Goal: Information Seeking & Learning: Learn about a topic

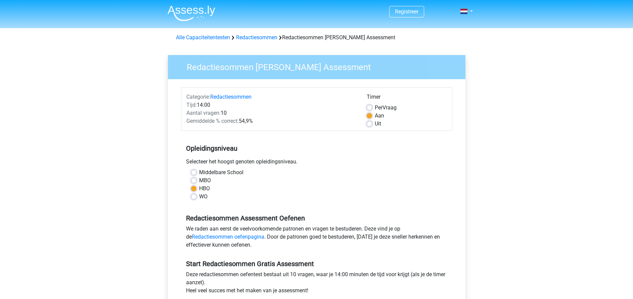
scroll to position [77, 0]
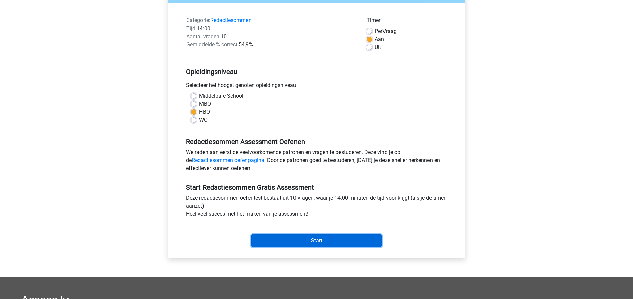
click at [311, 241] on input "Start" at bounding box center [316, 240] width 131 height 13
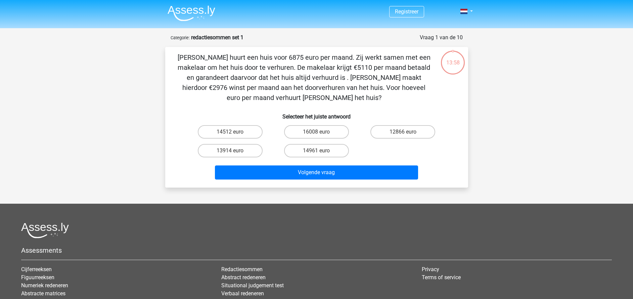
click at [177, 56] on p "[PERSON_NAME] huurt een huis voor 6875 euro per maand. Zij werkt samen met een …" at bounding box center [304, 77] width 256 height 50
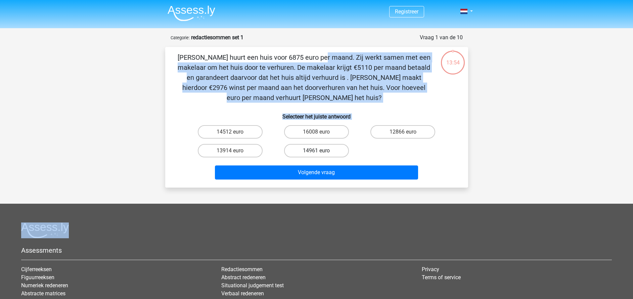
drag, startPoint x: 177, startPoint y: 56, endPoint x: 343, endPoint y: 153, distance: 192.2
click at [343, 153] on div "[PERSON_NAME] huurt een huis voor 6875 euro per maand. Zij werkt samen met een …" at bounding box center [317, 117] width 298 height 130
click at [358, 93] on p "[PERSON_NAME] huurt een huis voor 6875 euro per maand. Zij werkt samen met een …" at bounding box center [304, 77] width 256 height 50
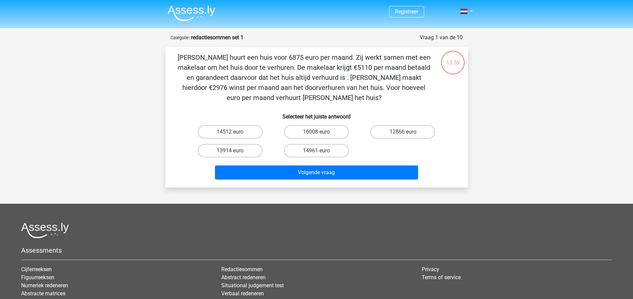
click at [357, 101] on p "[PERSON_NAME] huurt een huis voor 6875 euro per maand. Zij werkt samen met een …" at bounding box center [304, 77] width 256 height 50
drag, startPoint x: 350, startPoint y: 98, endPoint x: 177, endPoint y: 56, distance: 178.8
click at [177, 56] on p "[PERSON_NAME] huurt een huis voor 6875 euro per maand. Zij werkt samen met een …" at bounding box center [304, 77] width 256 height 50
drag, startPoint x: 177, startPoint y: 56, endPoint x: 229, endPoint y: 69, distance: 53.9
copy p "[PERSON_NAME] huurt een huis voor 6875 euro per maand. Zij werkt samen met een …"
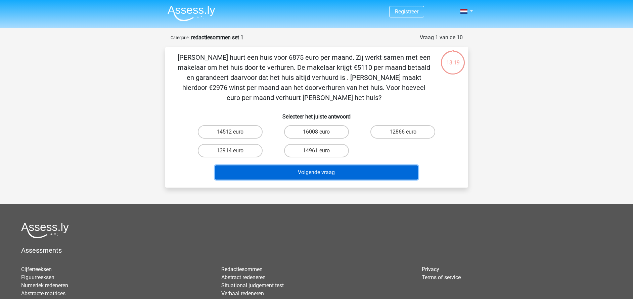
click at [359, 172] on button "Volgende vraag" at bounding box center [316, 173] width 203 height 14
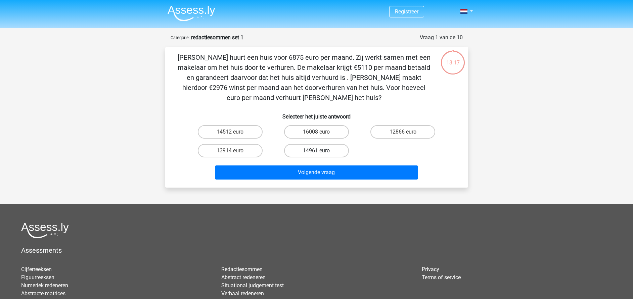
click at [318, 148] on label "14961 euro" at bounding box center [316, 150] width 65 height 13
click at [318, 151] on input "14961 euro" at bounding box center [318, 153] width 4 height 4
radio input "true"
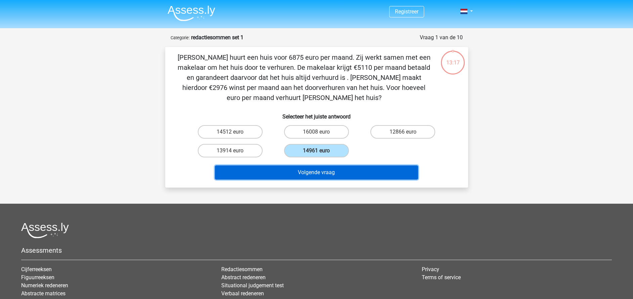
click at [322, 172] on button "Volgende vraag" at bounding box center [316, 173] width 203 height 14
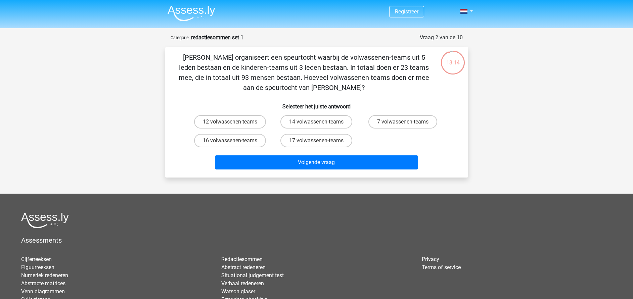
click at [179, 58] on p "[PERSON_NAME] organiseert een speurtocht waarbij de volwassenen-teams uit 5 led…" at bounding box center [304, 72] width 256 height 40
drag, startPoint x: 180, startPoint y: 57, endPoint x: 357, endPoint y: 90, distance: 180.1
click at [357, 90] on p "[PERSON_NAME] organiseert een speurtocht waarbij de volwassenen-teams uit 5 led…" at bounding box center [304, 72] width 256 height 40
drag, startPoint x: 357, startPoint y: 90, endPoint x: 328, endPoint y: 75, distance: 32.7
copy p "[PERSON_NAME] organiseert een speurtocht waarbij de volwassenen-teams uit 5 led…"
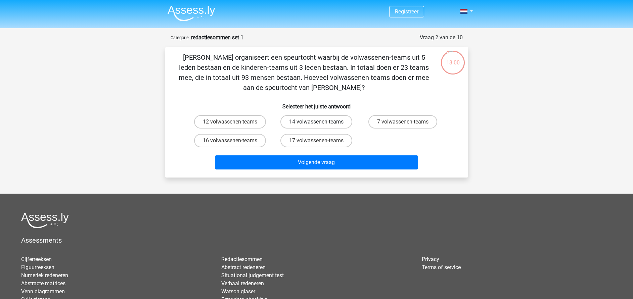
click at [309, 123] on label "14 volwassenen-teams" at bounding box center [316, 121] width 72 height 13
click at [316, 123] on input "14 volwassenen-teams" at bounding box center [318, 124] width 4 height 4
radio input "true"
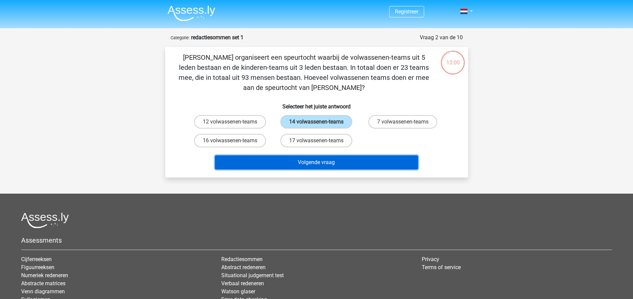
click at [311, 161] on button "Volgende vraag" at bounding box center [316, 163] width 203 height 14
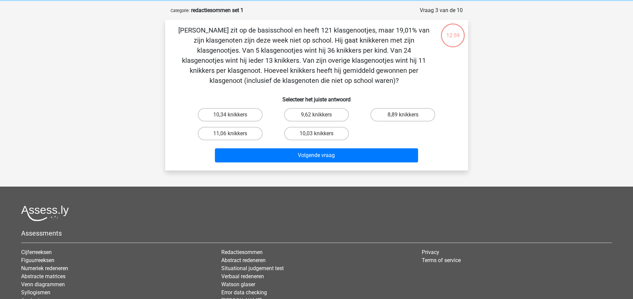
scroll to position [34, 0]
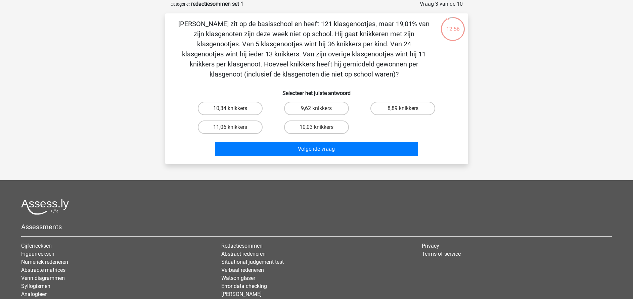
drag, startPoint x: 186, startPoint y: 24, endPoint x: 373, endPoint y: 72, distance: 193.3
click at [373, 72] on p "[PERSON_NAME] zit op de basisschool en heeft 121 klasgenootjes, maar 19,01% van…" at bounding box center [304, 49] width 256 height 60
drag, startPoint x: 373, startPoint y: 72, endPoint x: 327, endPoint y: 60, distance: 47.7
copy p "[PERSON_NAME] zit op de basisschool en heeft 121 klasgenootjes, maar 19,01% van…"
click at [330, 128] on label "10,03 knikkers" at bounding box center [316, 127] width 65 height 13
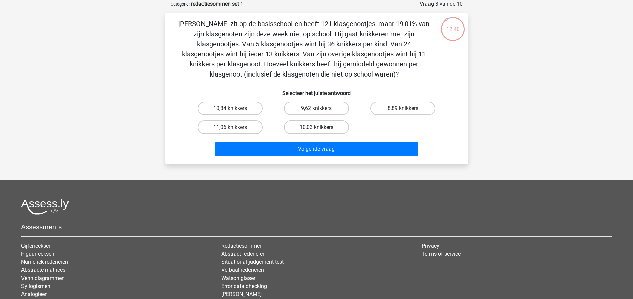
click at [321, 128] on input "10,03 knikkers" at bounding box center [318, 129] width 4 height 4
radio input "true"
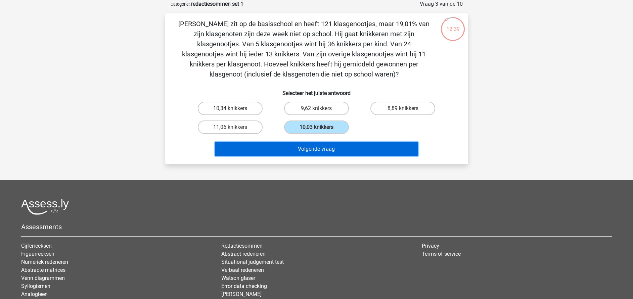
click at [331, 153] on button "Volgende vraag" at bounding box center [316, 149] width 203 height 14
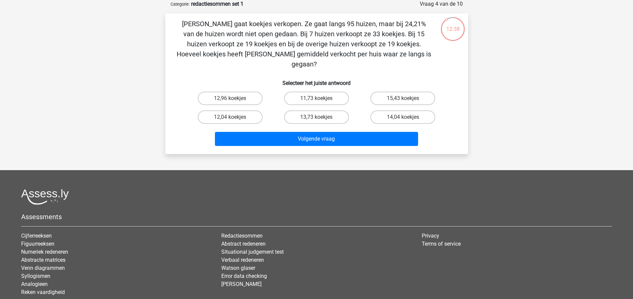
click at [177, 20] on p "[PERSON_NAME] gaat koekjes verkopen. Ze gaat langs 95 huizen, maar bij 24,21% v…" at bounding box center [304, 44] width 256 height 50
drag, startPoint x: 180, startPoint y: 23, endPoint x: 399, endPoint y: 53, distance: 221.0
click at [399, 53] on p "[PERSON_NAME] gaat koekjes verkopen. Ze gaat langs 95 huizen, maar bij 24,21% v…" at bounding box center [304, 44] width 256 height 50
drag, startPoint x: 399, startPoint y: 53, endPoint x: 357, endPoint y: 43, distance: 42.6
click at [323, 111] on label "13,73 koekjes" at bounding box center [316, 117] width 65 height 13
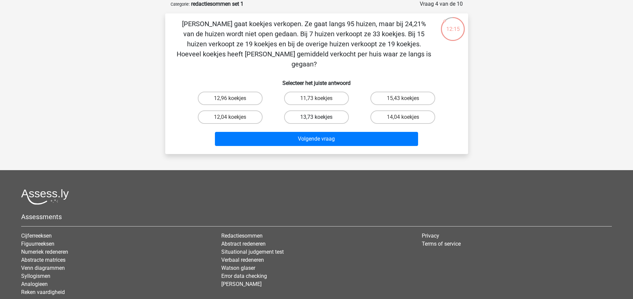
click at [321, 117] on input "13,73 koekjes" at bounding box center [318, 119] width 4 height 4
radio input "true"
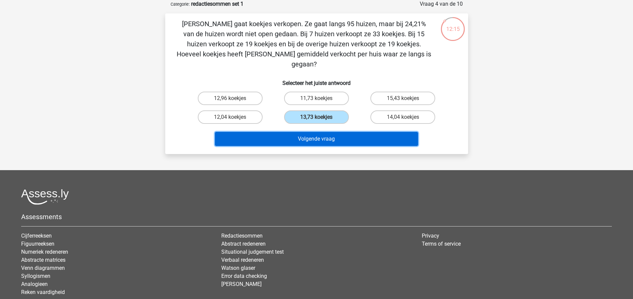
click at [320, 132] on button "Volgende vraag" at bounding box center [316, 139] width 203 height 14
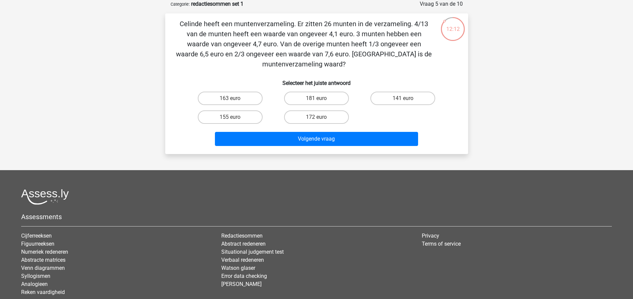
drag, startPoint x: 181, startPoint y: 22, endPoint x: 343, endPoint y: 64, distance: 167.2
click at [343, 64] on p "Celinde heeft een muntenverzameling. Er zitten 26 munten in de verzameling. 4/1…" at bounding box center [304, 44] width 256 height 50
drag, startPoint x: 343, startPoint y: 64, endPoint x: 309, endPoint y: 42, distance: 41.1
copy p "Celinde heeft een muntenverzameling. Er zitten 26 munten in de verzameling. 4/1…"
click at [238, 99] on label "163 euro" at bounding box center [230, 98] width 65 height 13
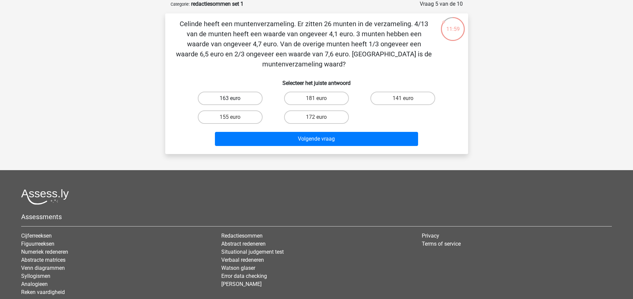
click at [234, 99] on input "163 euro" at bounding box center [232, 100] width 4 height 4
radio input "true"
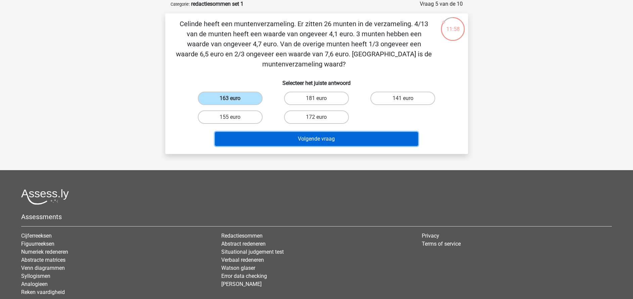
click at [279, 140] on button "Volgende vraag" at bounding box center [316, 139] width 203 height 14
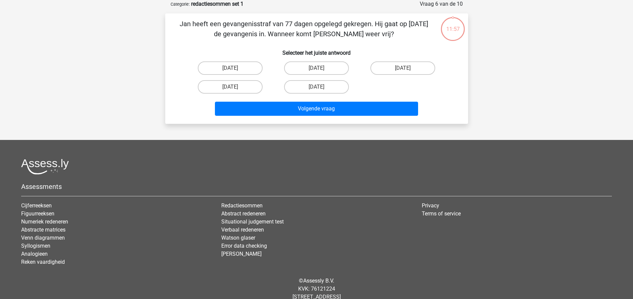
scroll to position [0, 0]
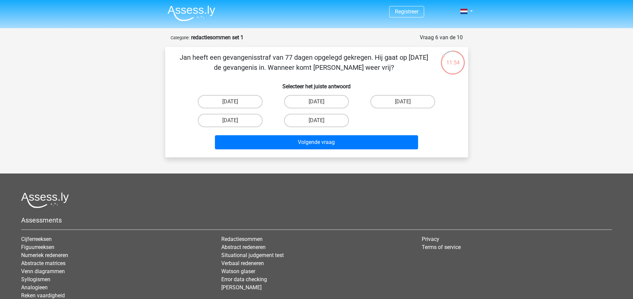
drag, startPoint x: 181, startPoint y: 59, endPoint x: 381, endPoint y: 72, distance: 200.6
click at [381, 72] on p "Jan heeft een gevangenisstraf van 77 dagen opgelegd gekregen. Hij gaat op [DATE…" at bounding box center [304, 62] width 256 height 20
drag, startPoint x: 381, startPoint y: 72, endPoint x: 351, endPoint y: 64, distance: 31.2
copy p "Jan heeft een gevangenisstraf van 77 dagen opgelegd gekregen. Hij gaat op [DATE…"
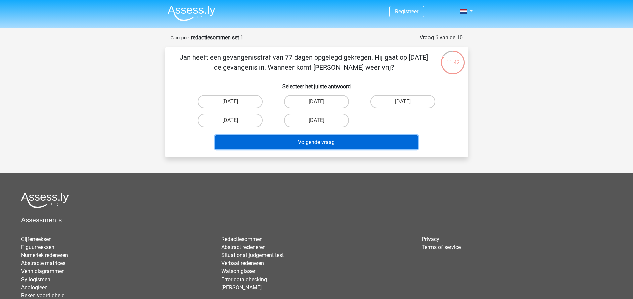
click at [323, 137] on button "Volgende vraag" at bounding box center [316, 142] width 203 height 14
click at [324, 141] on button "Volgende vraag" at bounding box center [316, 142] width 203 height 14
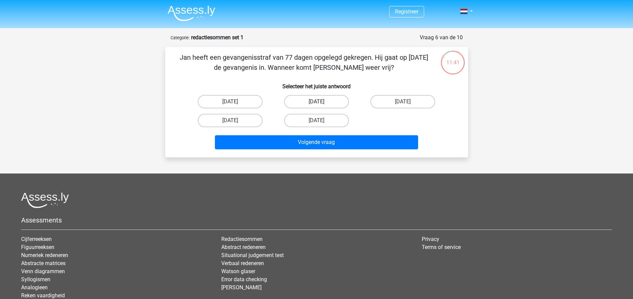
click at [307, 103] on label "[DATE]" at bounding box center [316, 101] width 65 height 13
click at [316, 103] on input "[DATE]" at bounding box center [318, 104] width 4 height 4
radio input "true"
click at [313, 135] on div "Volgende vraag" at bounding box center [316, 141] width 281 height 22
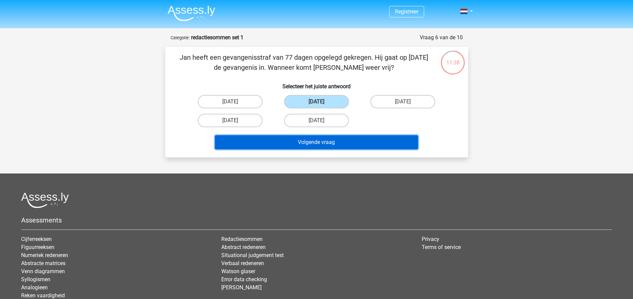
click at [238, 137] on button "Volgende vraag" at bounding box center [316, 142] width 203 height 14
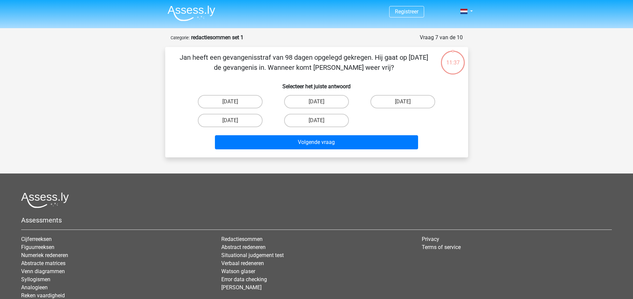
scroll to position [34, 0]
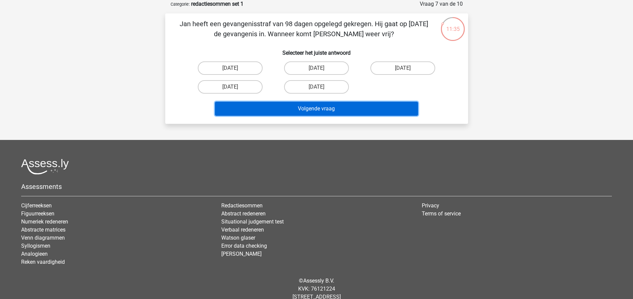
click at [270, 108] on button "Volgende vraag" at bounding box center [316, 109] width 203 height 14
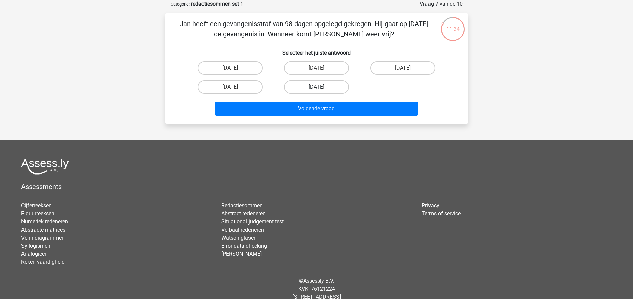
click at [311, 86] on label "[DATE]" at bounding box center [316, 86] width 65 height 13
click at [316, 87] on input "[DATE]" at bounding box center [318, 89] width 4 height 4
radio input "true"
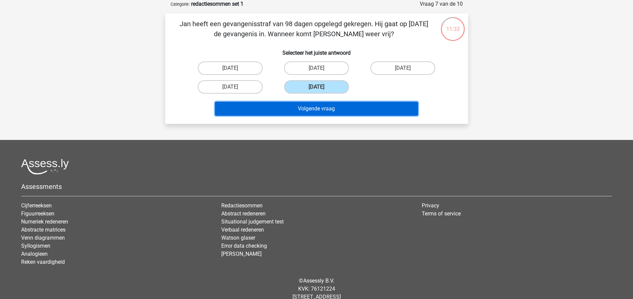
click at [310, 106] on button "Volgende vraag" at bounding box center [316, 109] width 203 height 14
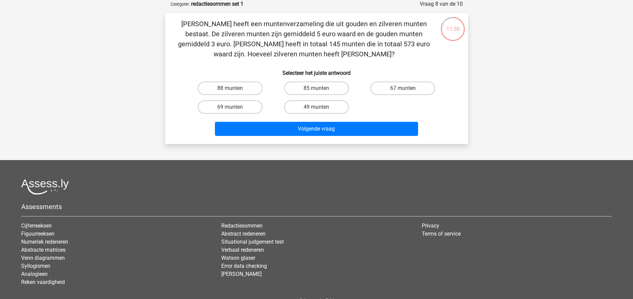
drag, startPoint x: 183, startPoint y: 23, endPoint x: 352, endPoint y: 51, distance: 171.3
click at [352, 51] on p "[PERSON_NAME] heeft een muntenverzameling die uit gouden en zilveren munten bes…" at bounding box center [304, 39] width 256 height 40
drag, startPoint x: 352, startPoint y: 51, endPoint x: 302, endPoint y: 38, distance: 51.8
copy p "[PERSON_NAME] heeft een muntenverzameling die uit gouden en zilveren munten bes…"
click at [323, 86] on label "85 munten" at bounding box center [316, 88] width 65 height 13
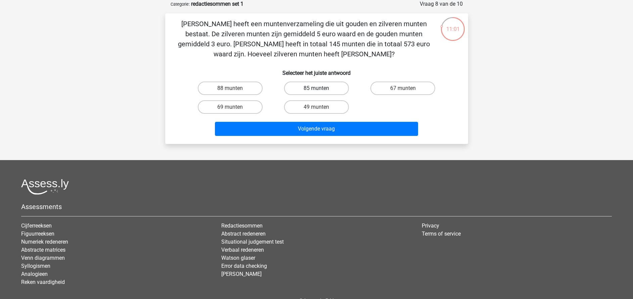
click at [321, 88] on input "85 munten" at bounding box center [318, 90] width 4 height 4
radio input "true"
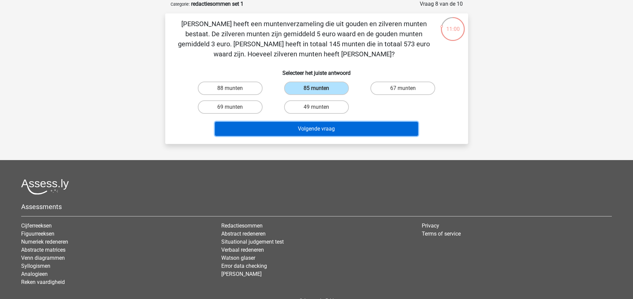
click at [329, 128] on button "Volgende vraag" at bounding box center [316, 129] width 203 height 14
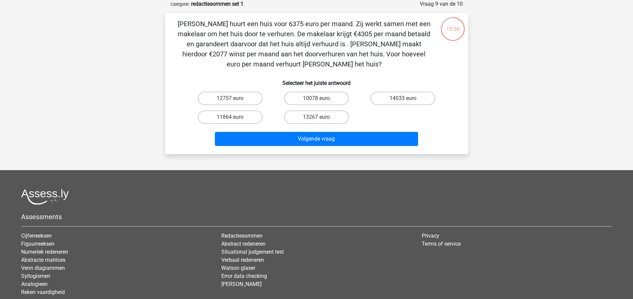
drag, startPoint x: 178, startPoint y: 24, endPoint x: 368, endPoint y: 62, distance: 194.5
click at [368, 62] on p "[PERSON_NAME] huurt een huis voor 6375 euro per maand. Zij werkt samen met een …" at bounding box center [304, 44] width 256 height 50
drag, startPoint x: 368, startPoint y: 62, endPoint x: 326, endPoint y: 43, distance: 46.9
copy p "[PERSON_NAME] huurt een huis voor 6375 euro per maand. Zij werkt samen met een …"
click at [385, 97] on label "14033 euro" at bounding box center [403, 98] width 65 height 13
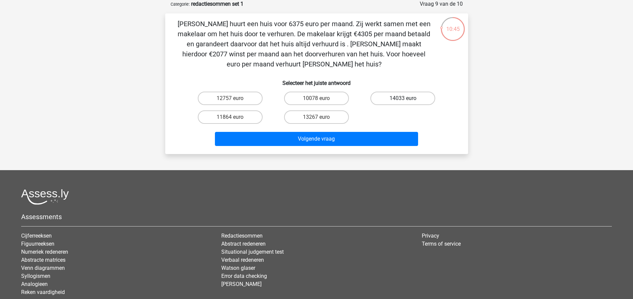
click at [403, 98] on input "14033 euro" at bounding box center [405, 100] width 4 height 4
radio input "true"
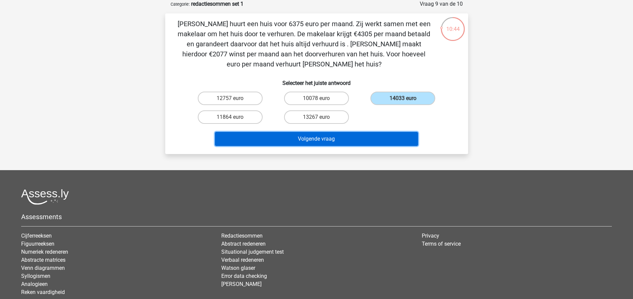
click at [349, 134] on button "Volgende vraag" at bounding box center [316, 139] width 203 height 14
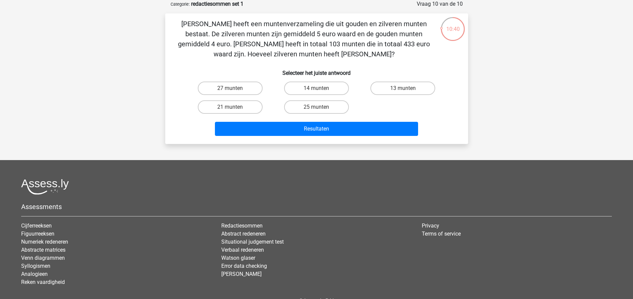
drag, startPoint x: 183, startPoint y: 23, endPoint x: 365, endPoint y: 53, distance: 184.7
click at [365, 53] on p "[PERSON_NAME] heeft een muntenverzameling die uit gouden en zilveren munten bes…" at bounding box center [304, 39] width 256 height 40
drag, startPoint x: 365, startPoint y: 53, endPoint x: 306, endPoint y: 39, distance: 60.8
copy p "[PERSON_NAME] heeft een muntenverzameling die uit gouden en zilveren munten bes…"
